Goal: Task Accomplishment & Management: Manage account settings

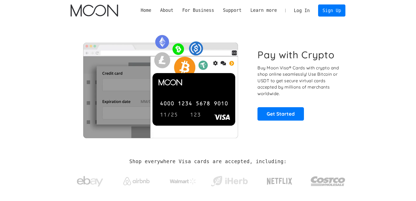
click at [304, 13] on link "Log In" at bounding box center [301, 11] width 25 height 12
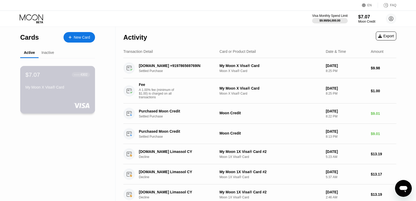
click at [69, 88] on div "My Moon X Visa® Card" at bounding box center [57, 87] width 64 height 4
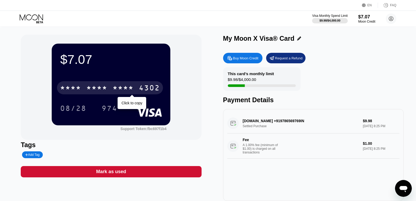
click at [114, 88] on div "* * * *" at bounding box center [122, 88] width 21 height 8
click at [114, 88] on div "2270" at bounding box center [122, 88] width 21 height 8
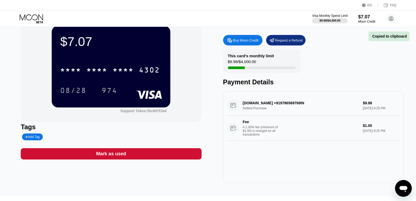
scroll to position [26, 0]
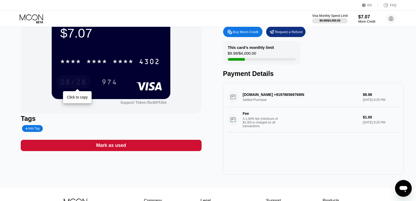
click at [75, 81] on div "08/28" at bounding box center [73, 82] width 26 height 8
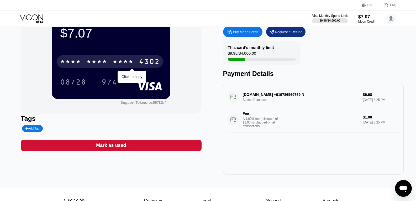
click at [148, 64] on div "4302" at bounding box center [149, 62] width 21 height 8
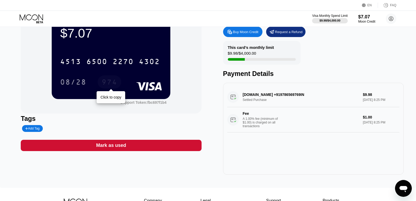
drag, startPoint x: 116, startPoint y: 80, endPoint x: 155, endPoint y: 62, distance: 43.2
click at [116, 80] on div "974" at bounding box center [109, 82] width 16 height 8
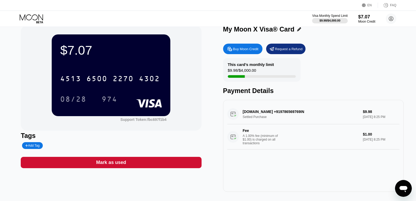
scroll to position [0, 0]
